Goal: Task Accomplishment & Management: Use online tool/utility

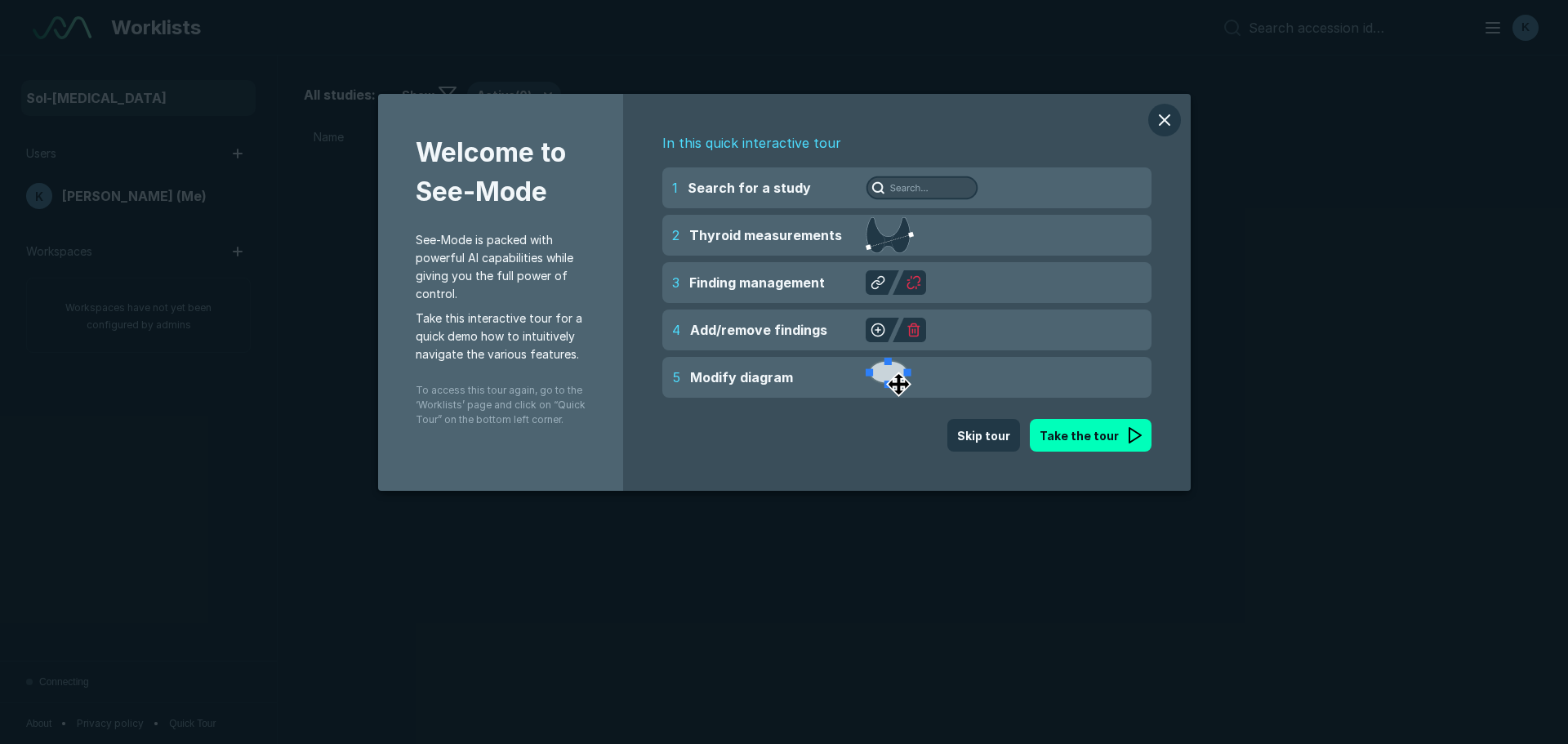
scroll to position [4901, 7644]
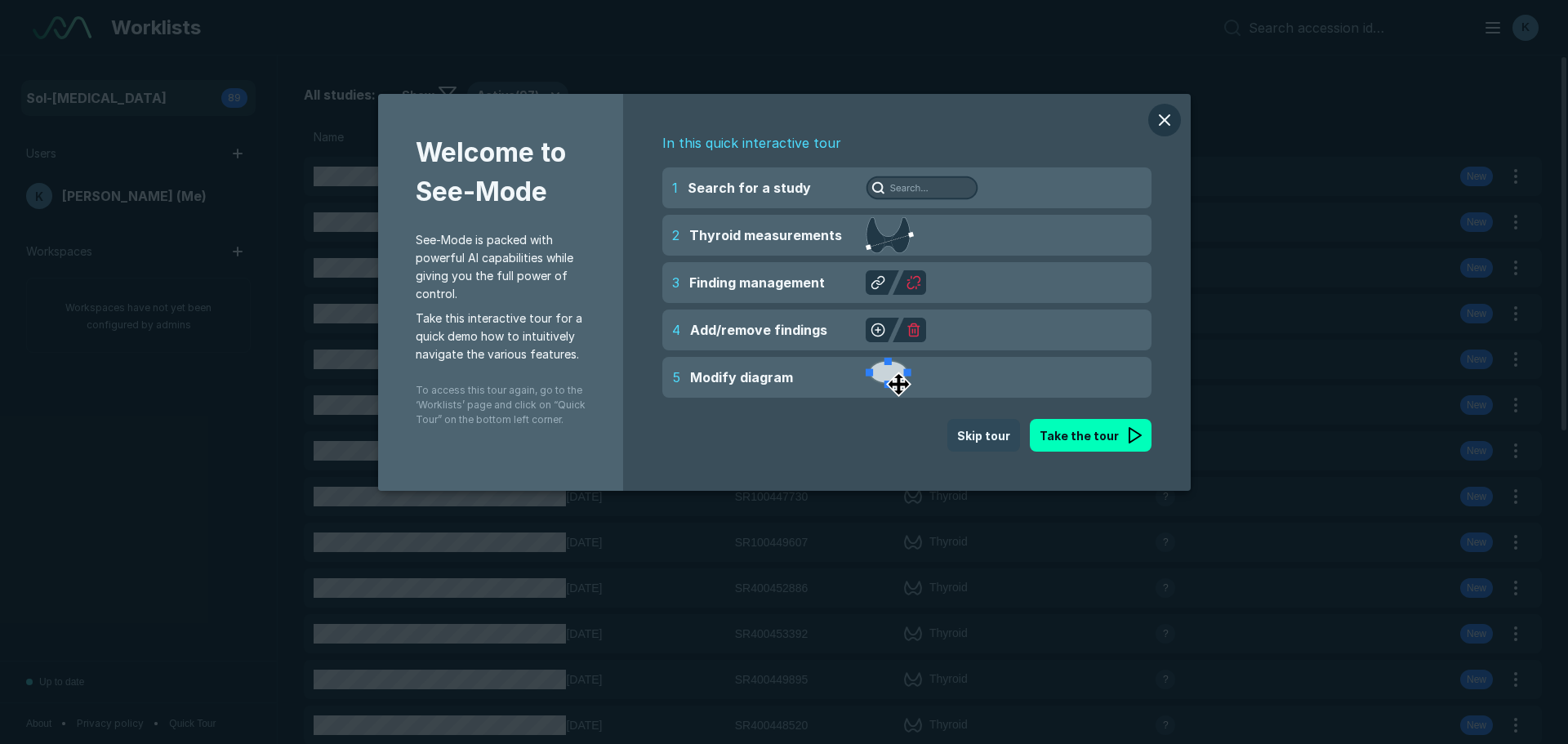
click at [982, 431] on button "Skip tour" at bounding box center [983, 435] width 73 height 33
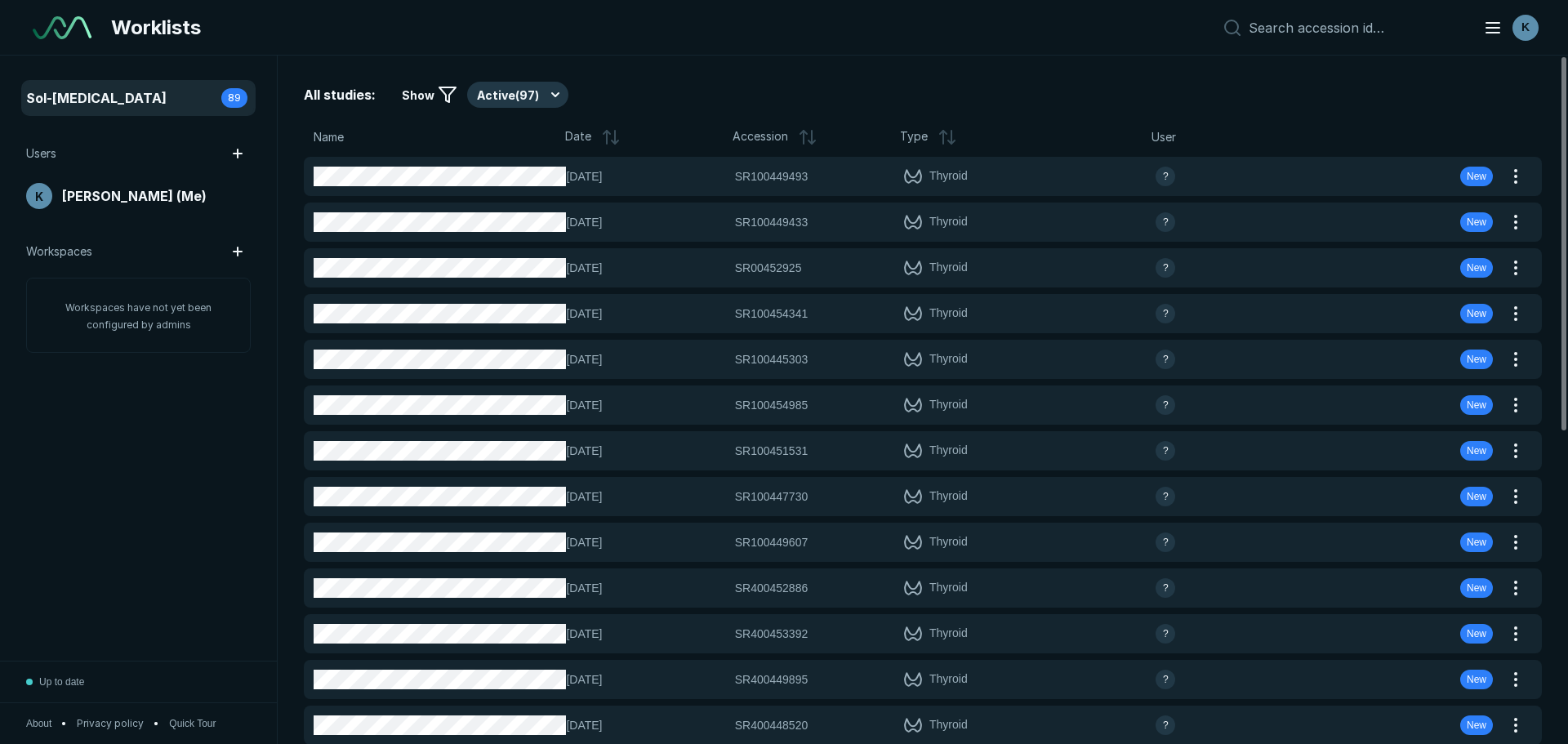
click at [581, 131] on span "Date" at bounding box center [578, 137] width 26 height 20
click at [607, 138] on icon at bounding box center [607, 137] width 0 height 13
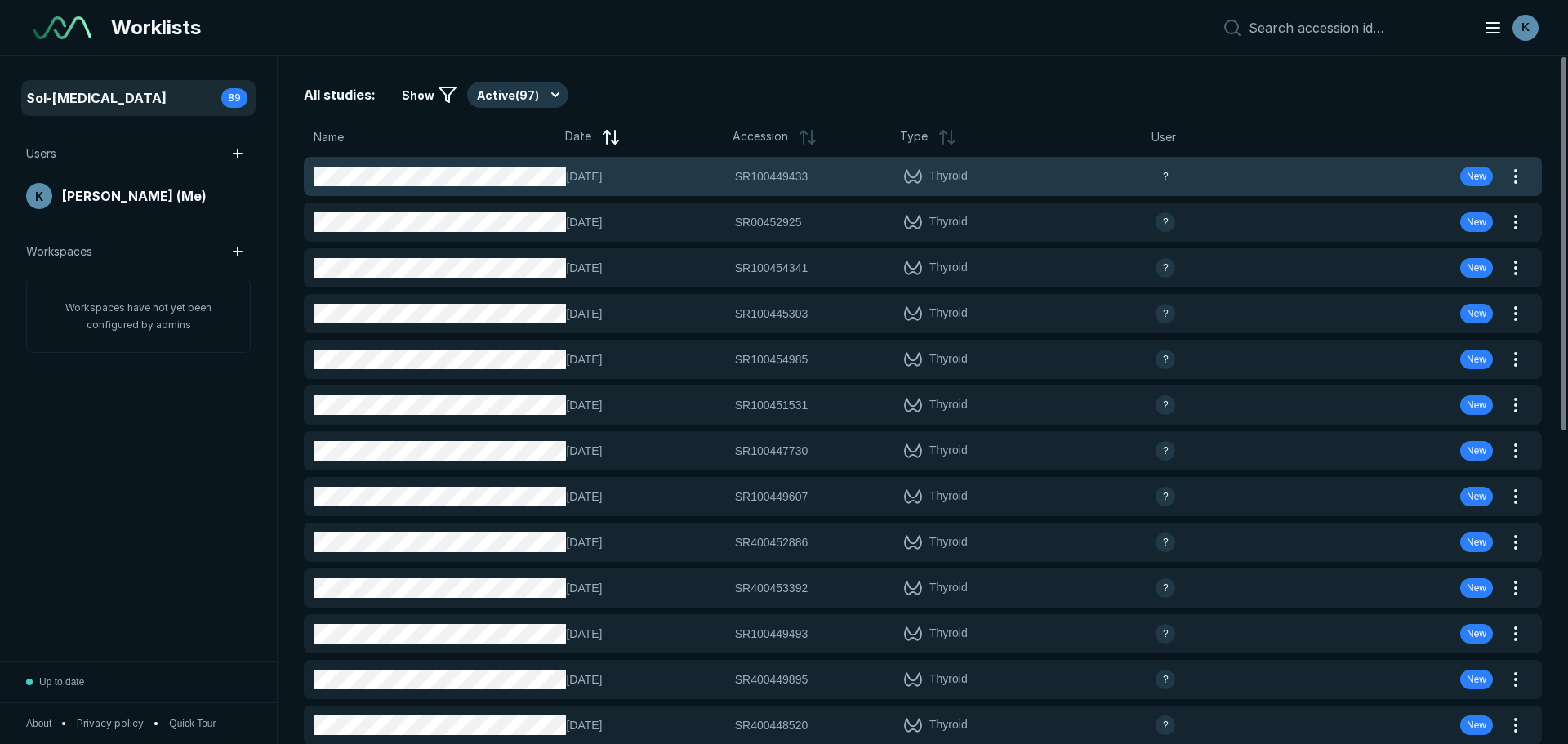
click at [1283, 176] on div "?" at bounding box center [1240, 176] width 168 height 20
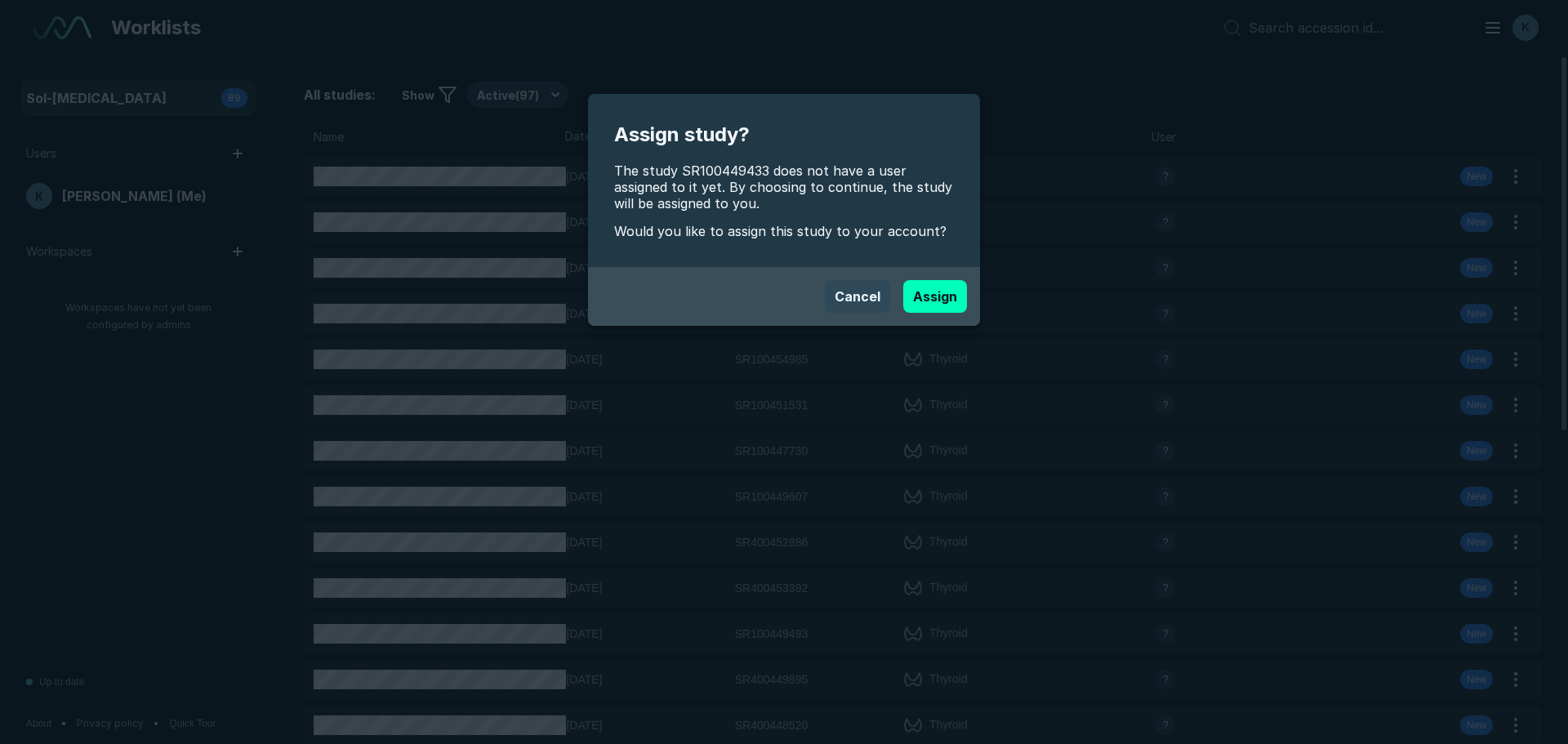
click at [852, 299] on button "Cancel" at bounding box center [858, 296] width 65 height 33
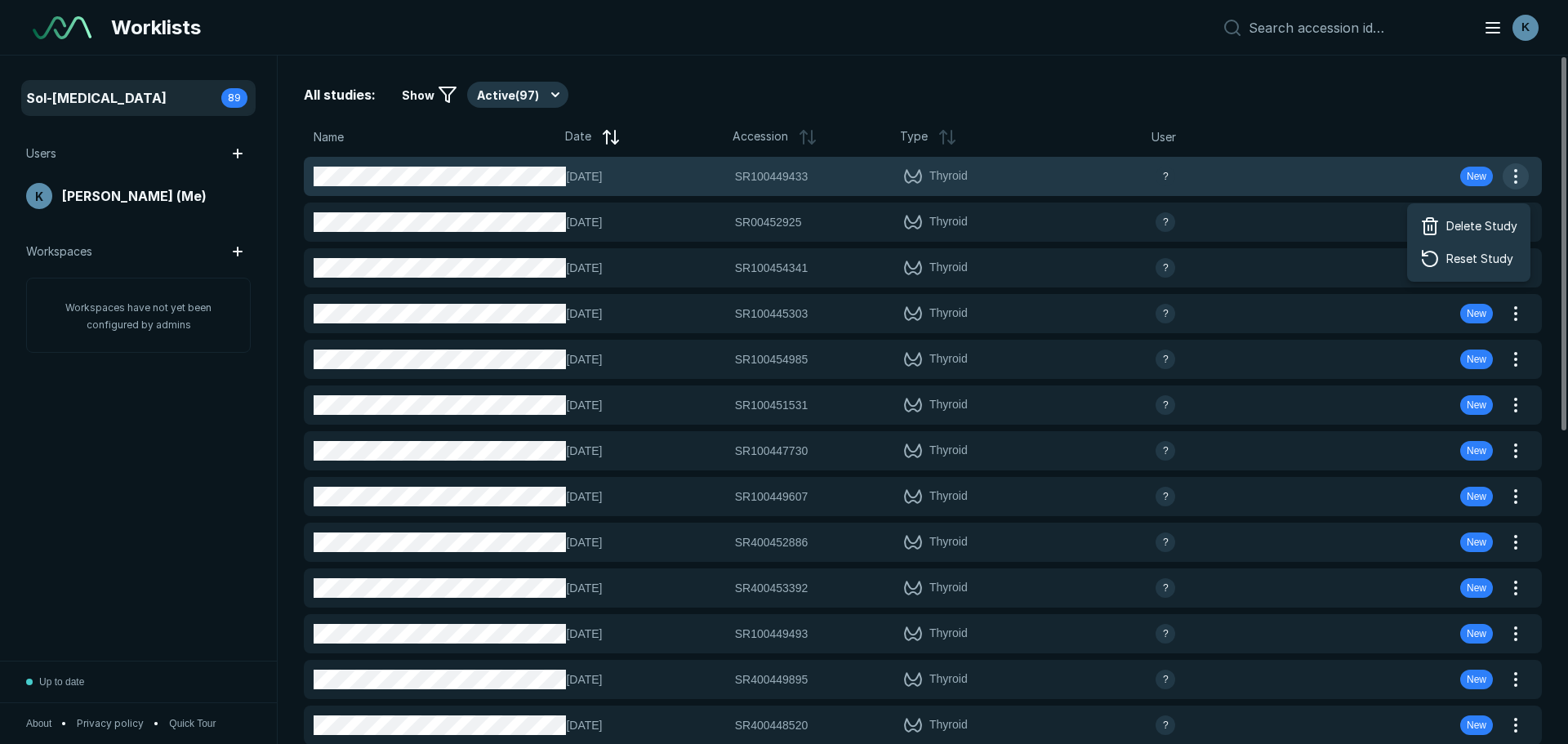
click at [1519, 173] on button "button" at bounding box center [1516, 176] width 26 height 26
click at [1420, 176] on div "[DATE] SR100449433 SR100449433 Thyroid ? New" at bounding box center [903, 176] width 1199 height 39
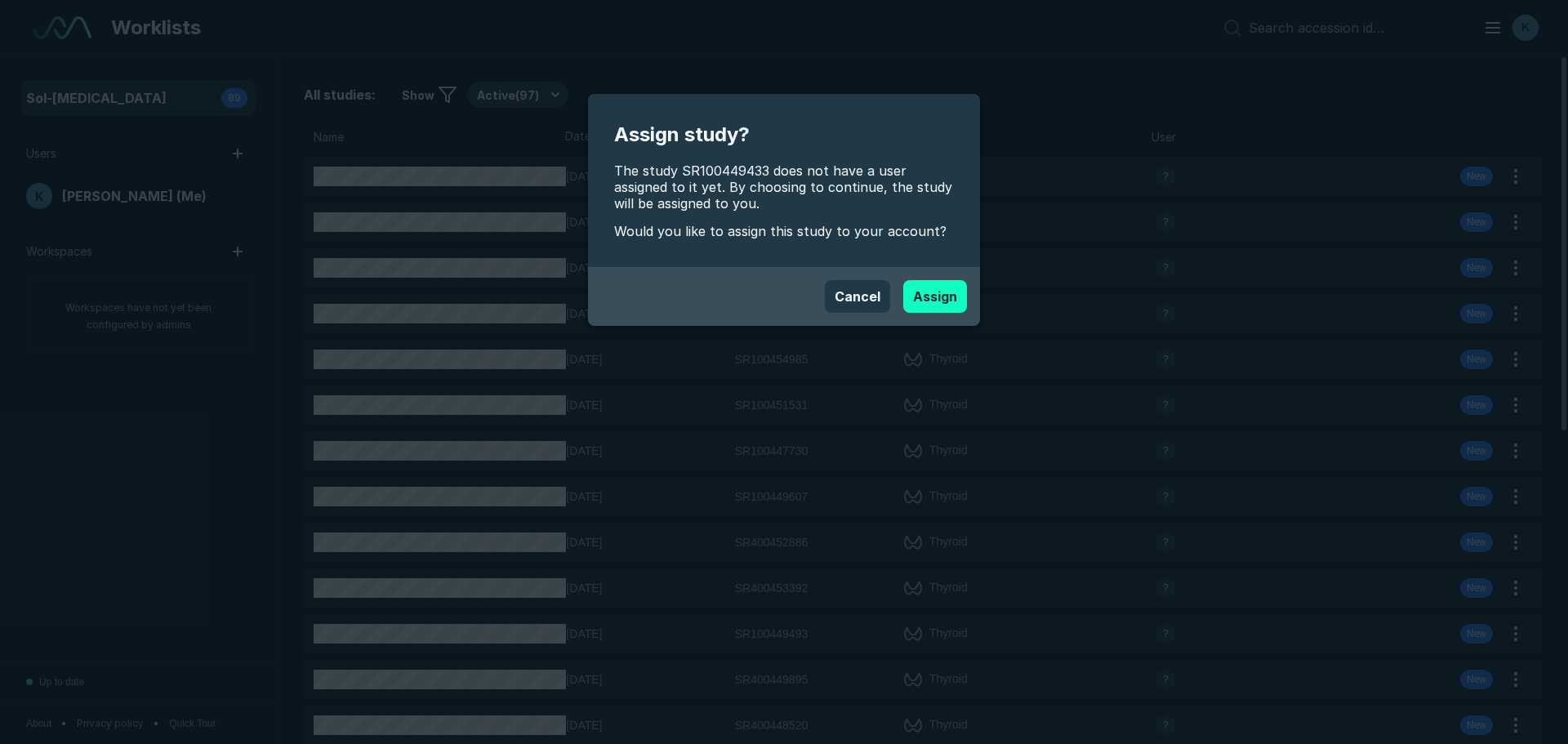
click at [949, 295] on button "Assign" at bounding box center [935, 296] width 64 height 33
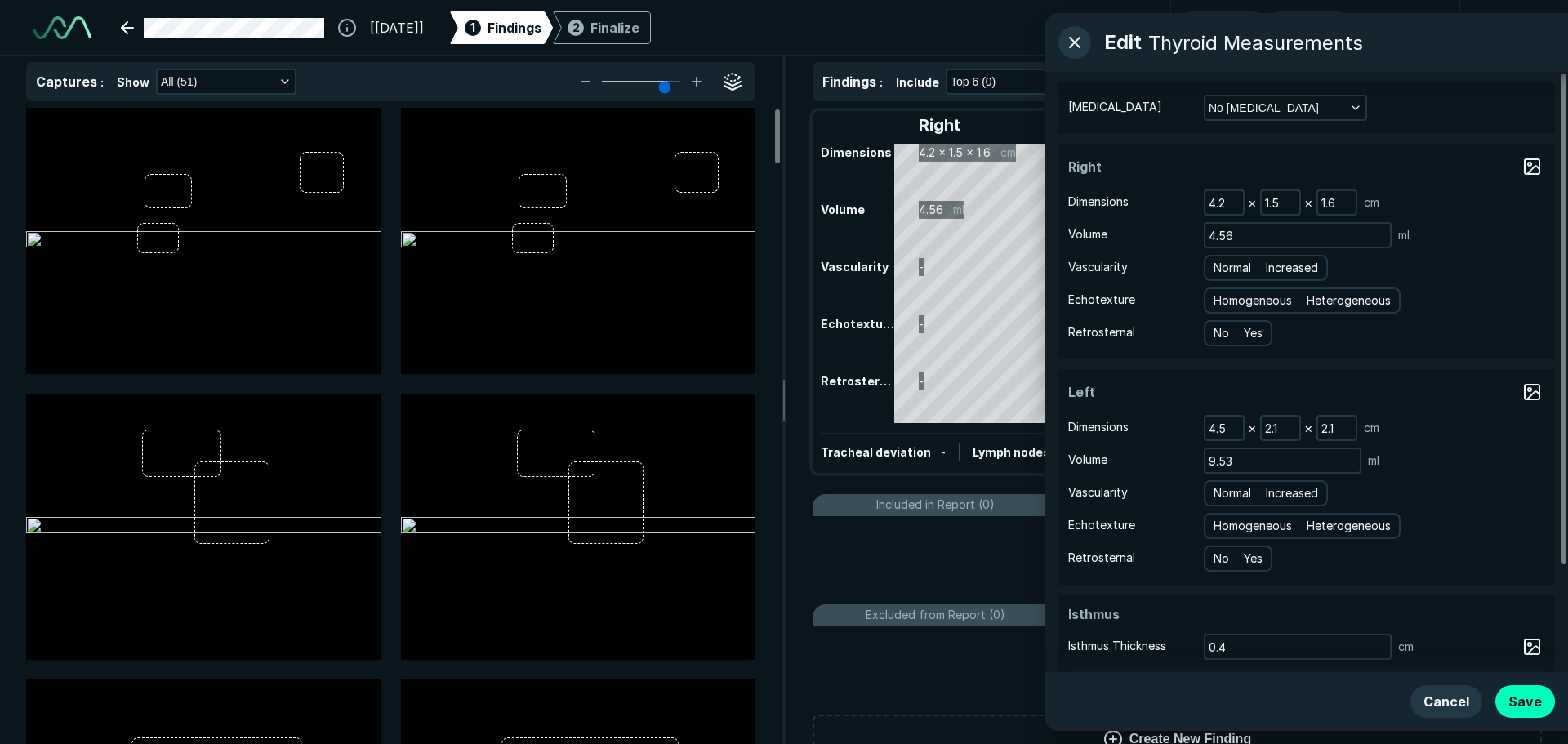
click at [940, 566] on div "Normal - No nodules found." at bounding box center [1177, 559] width 729 height 72
click at [1451, 702] on button "Cancel" at bounding box center [1446, 702] width 72 height 33
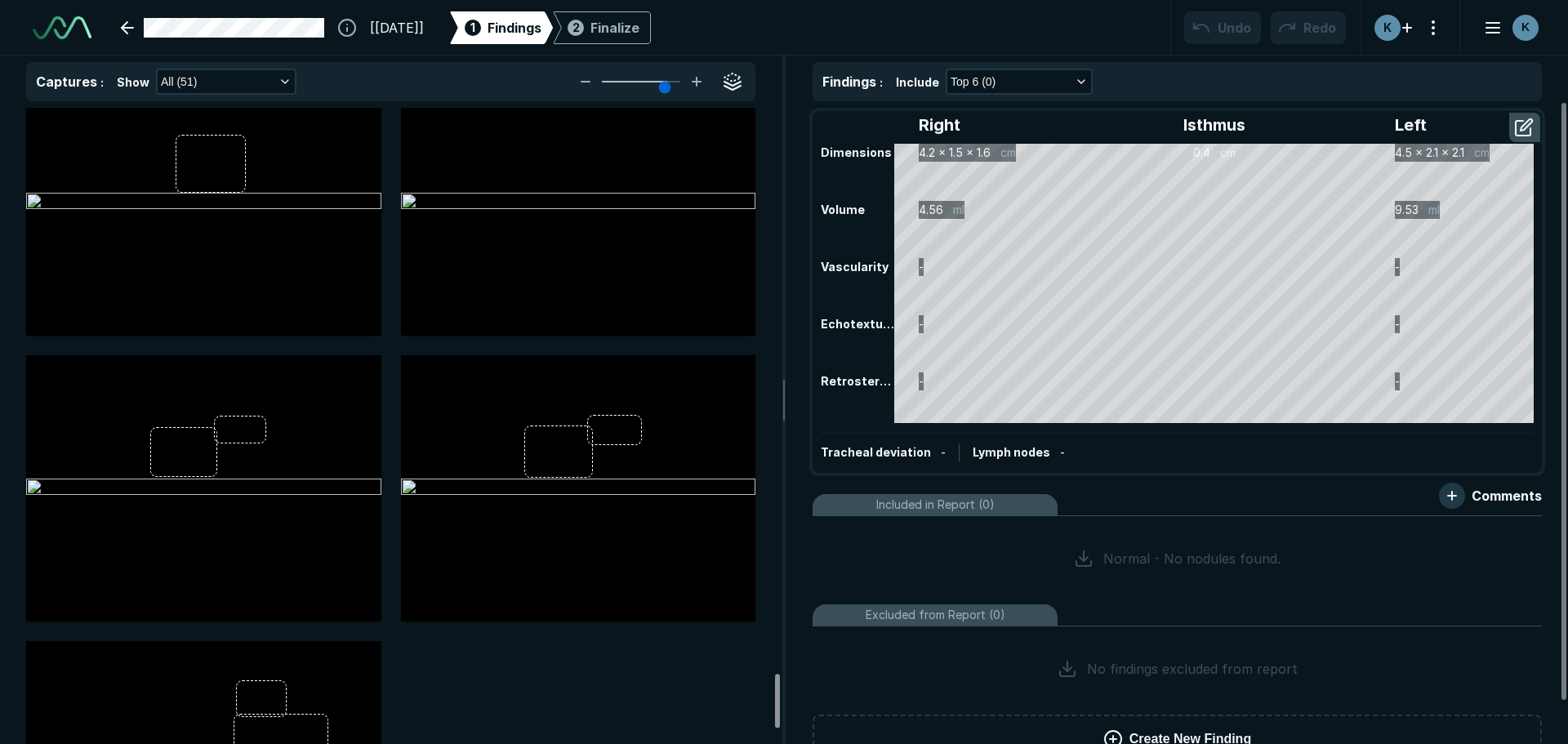
scroll to position [6800, 0]
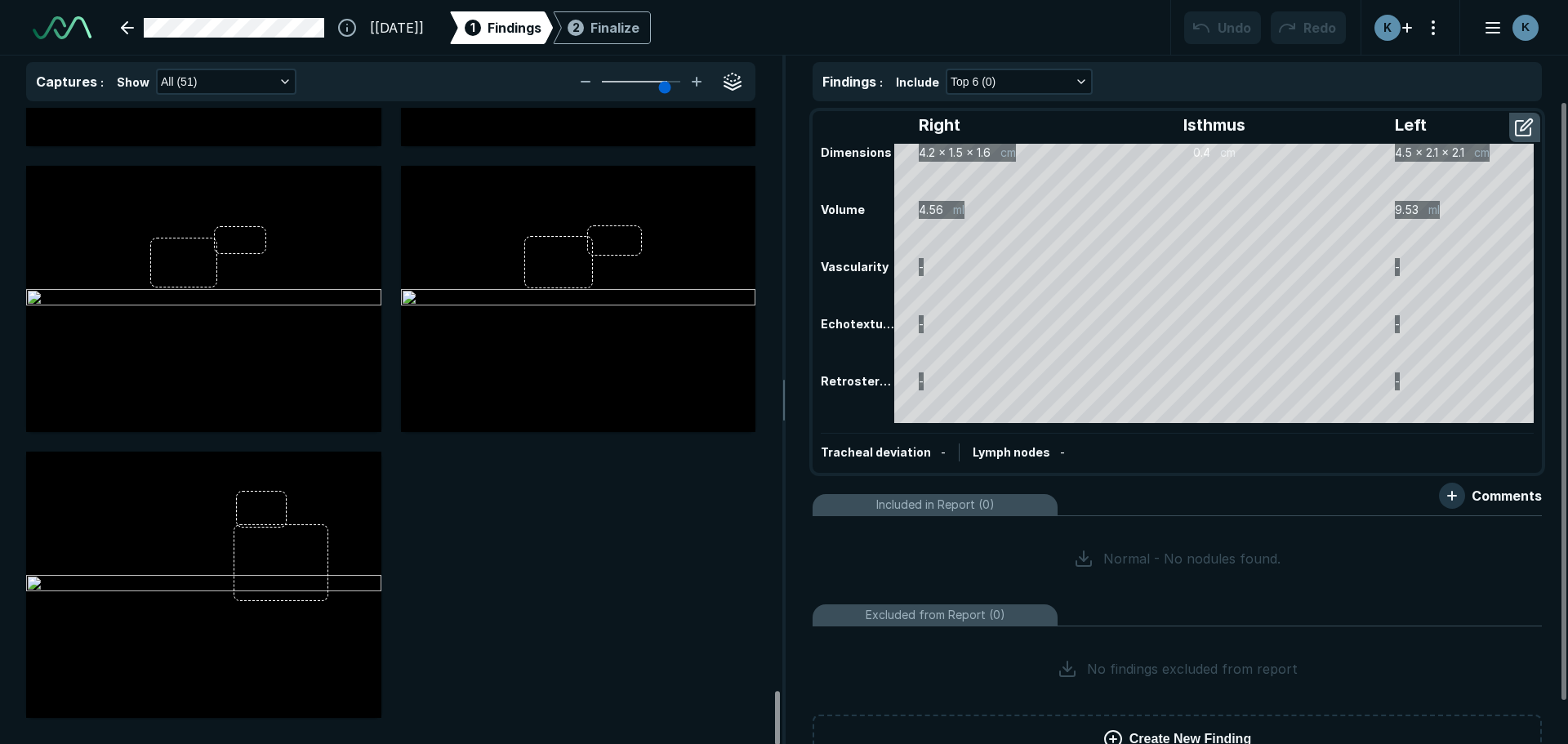
drag, startPoint x: 777, startPoint y: 470, endPoint x: 790, endPoint y: 727, distance: 257.3
click at [780, 727] on div at bounding box center [777, 718] width 5 height 54
click at [639, 36] on div "Finalize" at bounding box center [615, 28] width 49 height 20
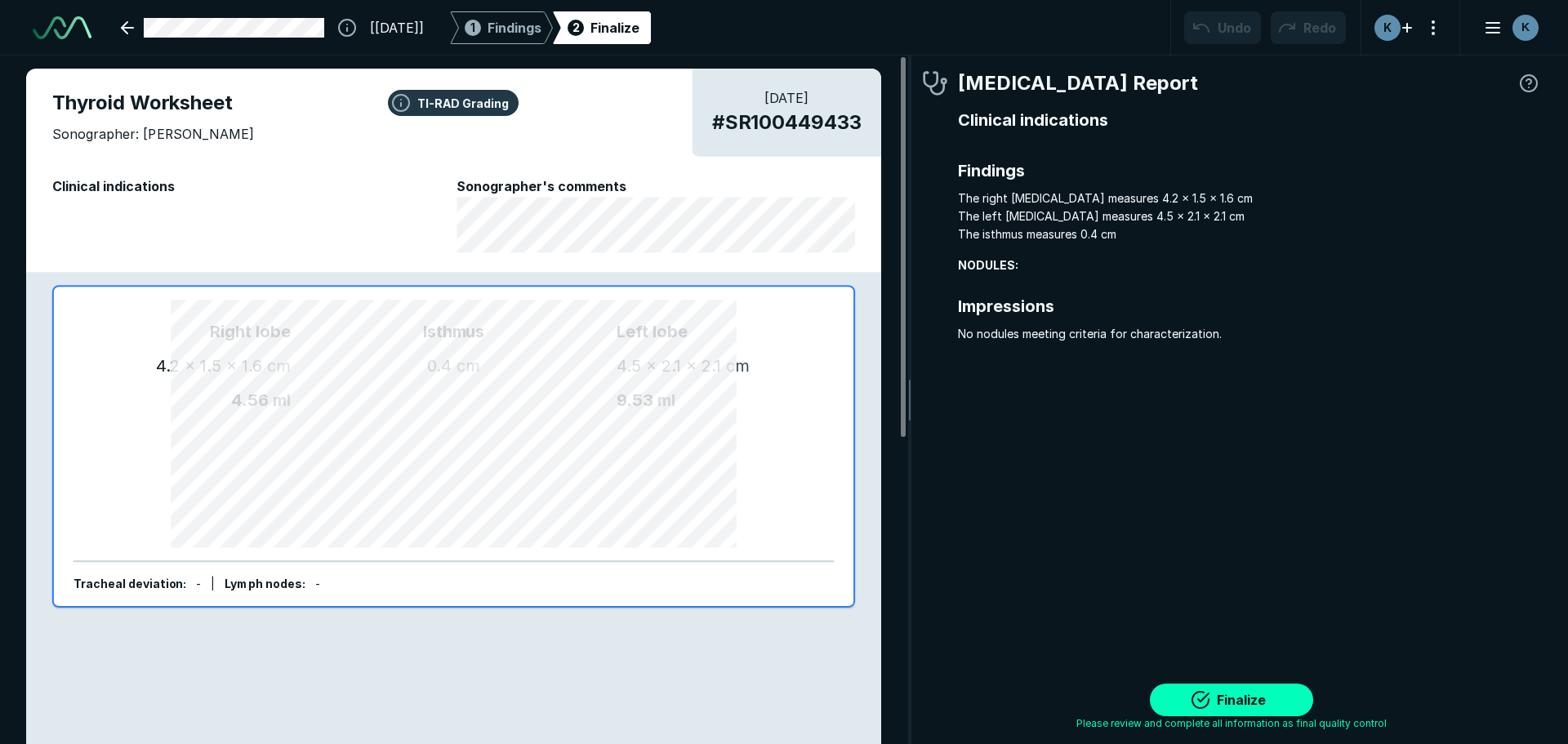
scroll to position [5103, 4862]
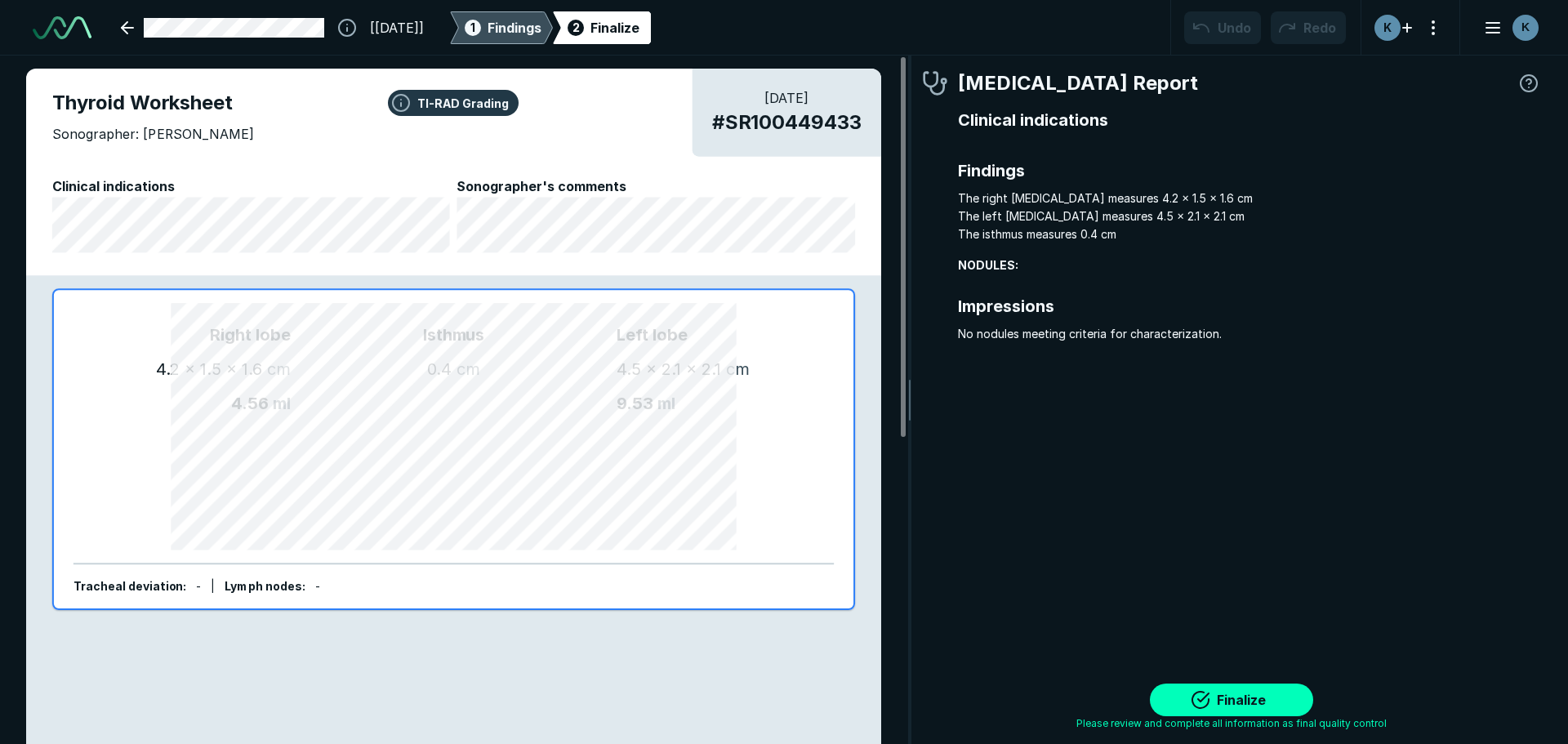
click at [541, 35] on span "Findings" at bounding box center [514, 28] width 54 height 20
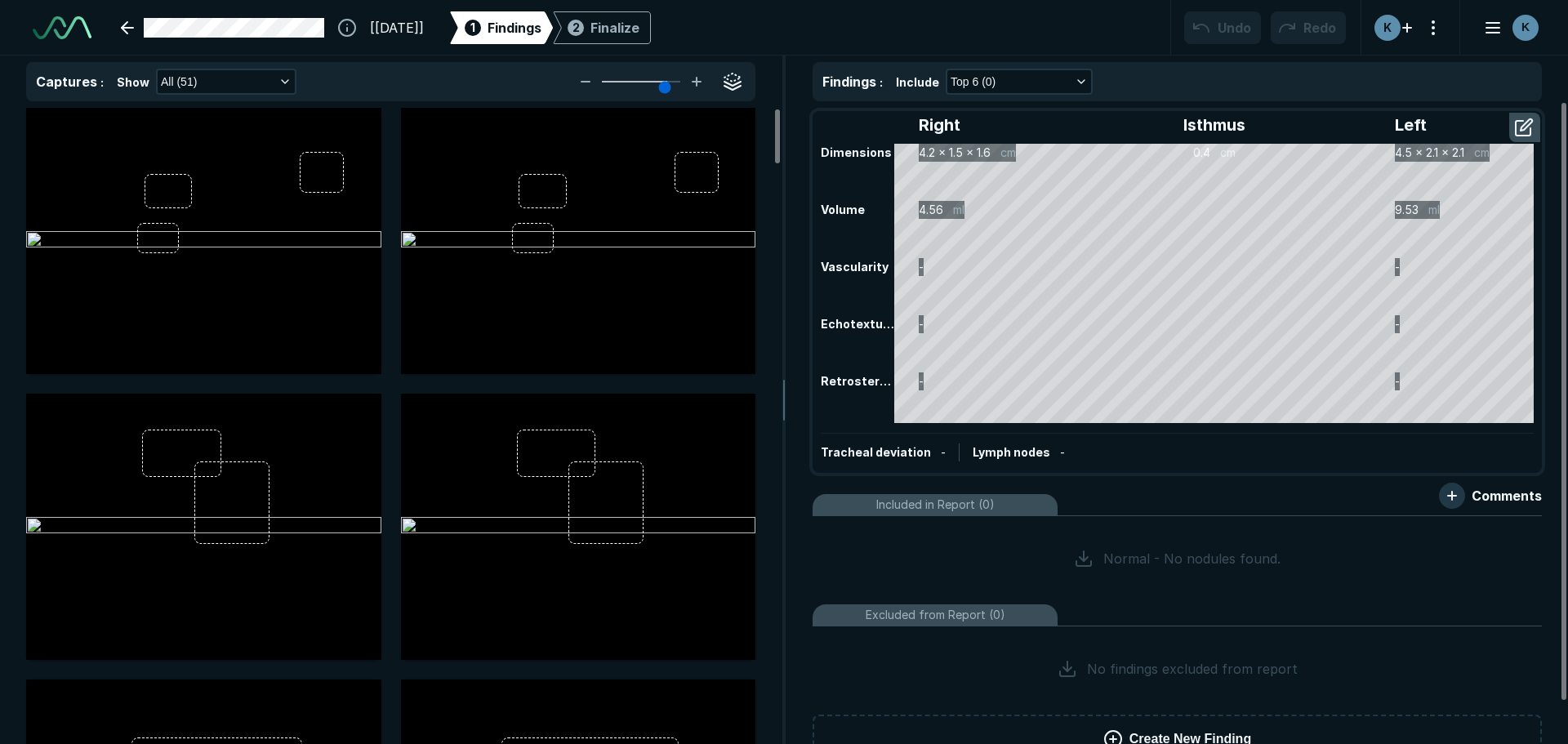
scroll to position [3677, 5366]
